Goal: Information Seeking & Learning: Learn about a topic

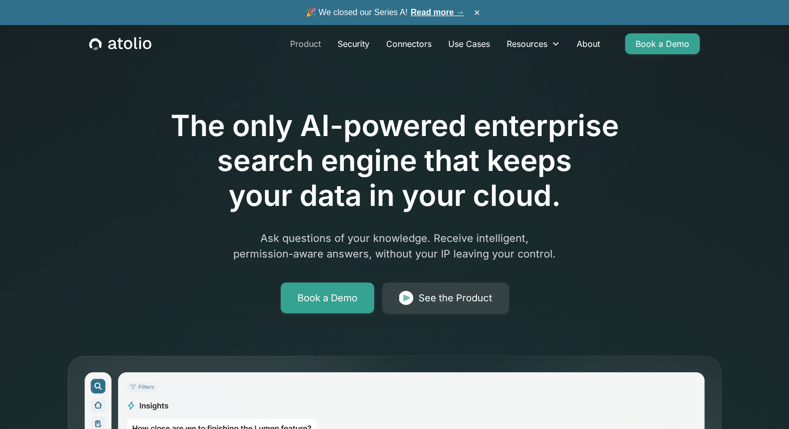
click at [309, 44] on link "Product" at bounding box center [305, 43] width 47 height 21
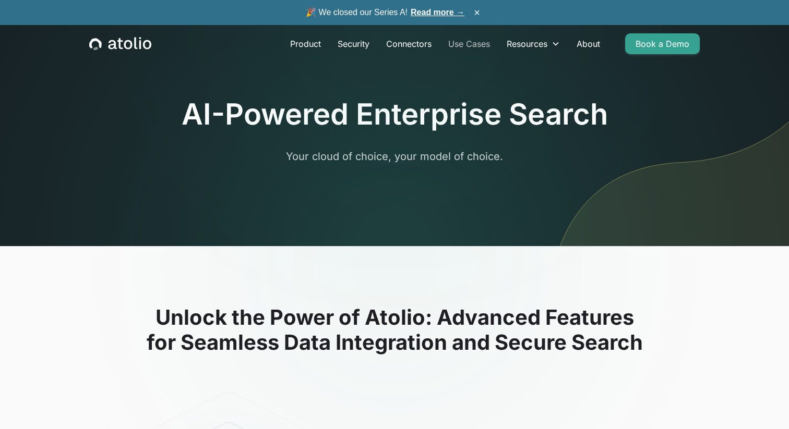
click at [474, 45] on link "Use Cases" at bounding box center [469, 43] width 58 height 21
click at [424, 22] on div "🎉 We closed our Series A! Read more → ×" at bounding box center [394, 12] width 789 height 25
click at [424, 13] on link "Read more →" at bounding box center [438, 12] width 54 height 9
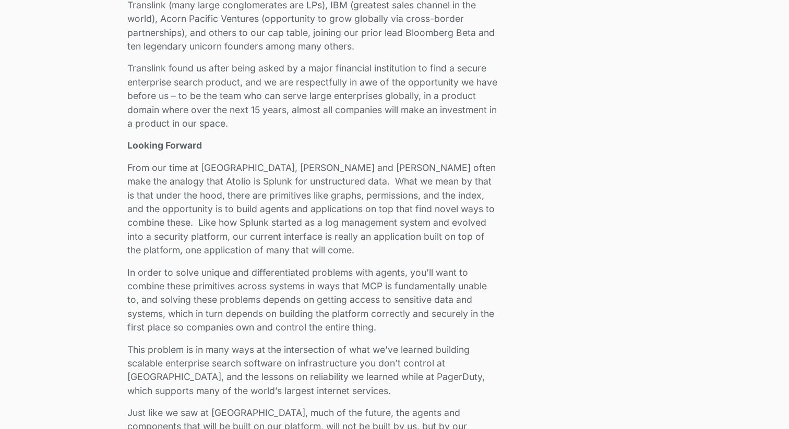
scroll to position [2011, 0]
